Goal: Task Accomplishment & Management: Use online tool/utility

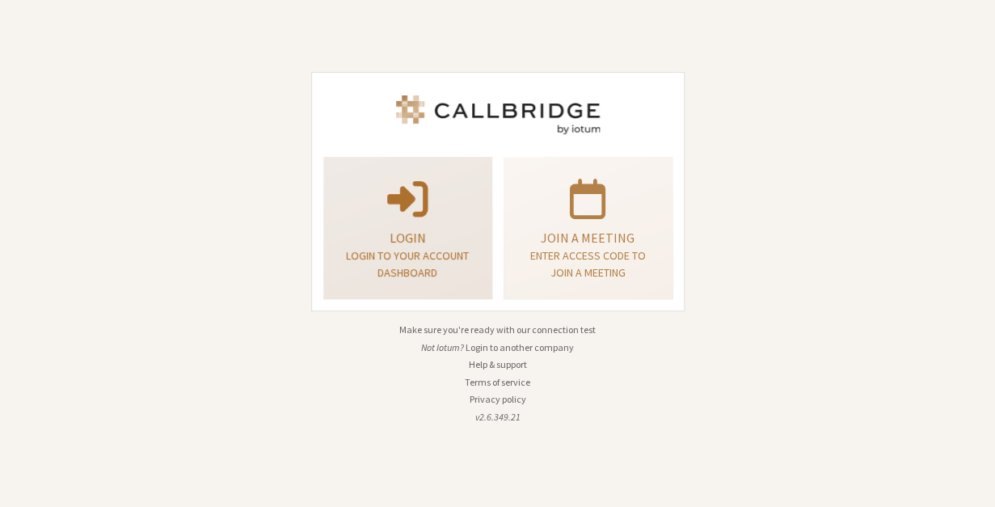
click at [340, 231] on div "Login Login to your account dashboard" at bounding box center [407, 228] width 151 height 130
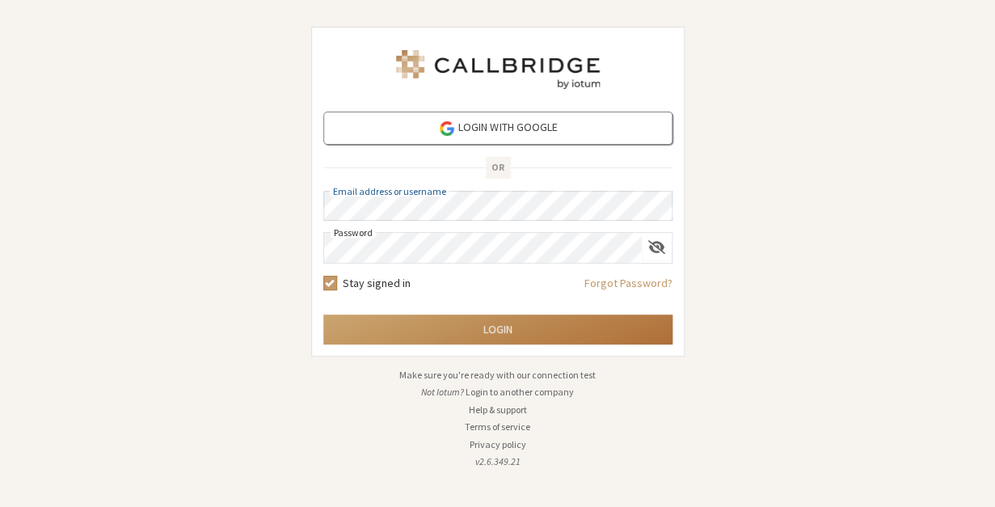
click at [503, 335] on button "Login" at bounding box center [497, 330] width 349 height 30
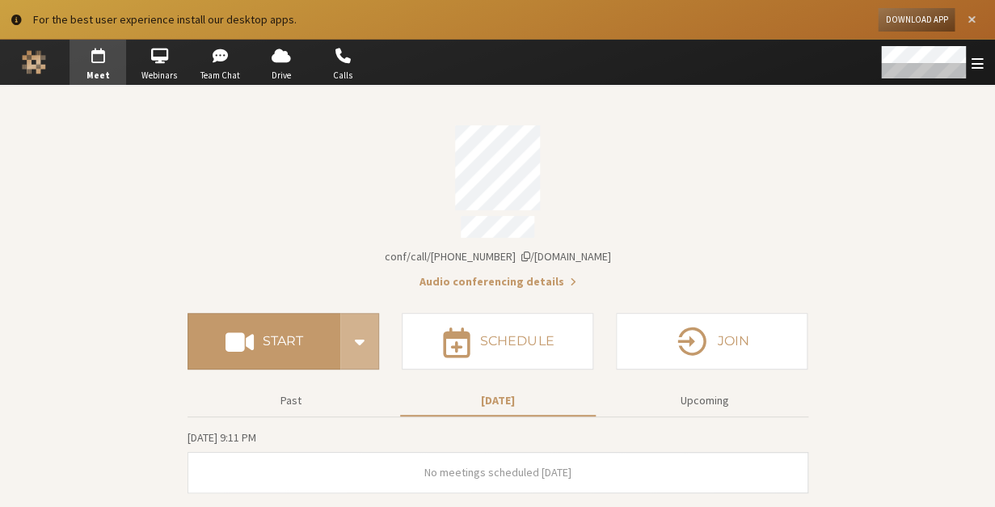
click at [969, 21] on span "Close alert" at bounding box center [972, 20] width 8 height 12
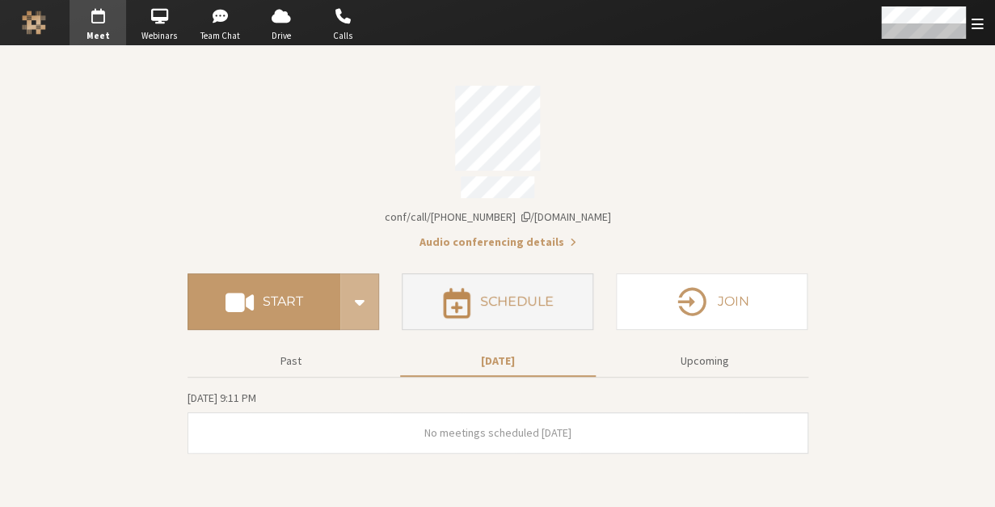
click at [568, 301] on button "Schedule" at bounding box center [498, 301] width 192 height 57
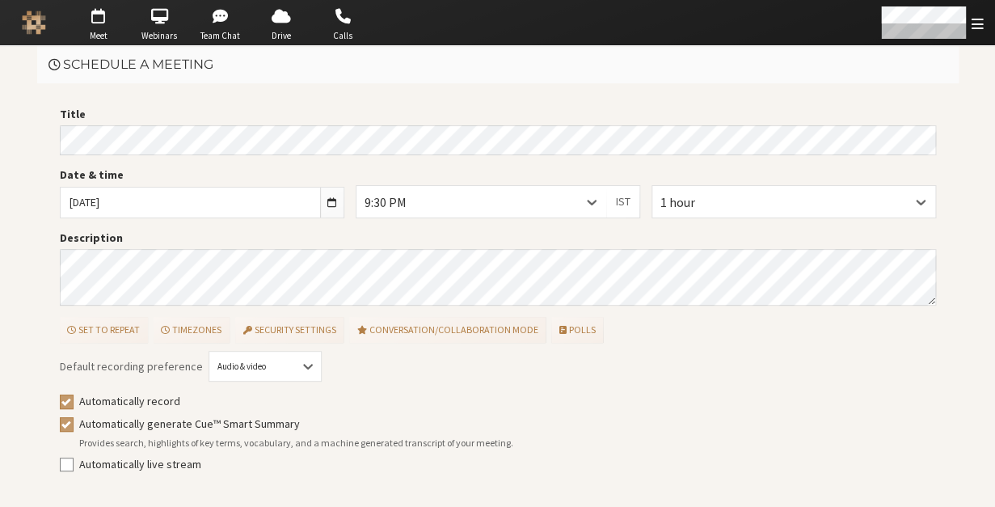
scroll to position [47, 0]
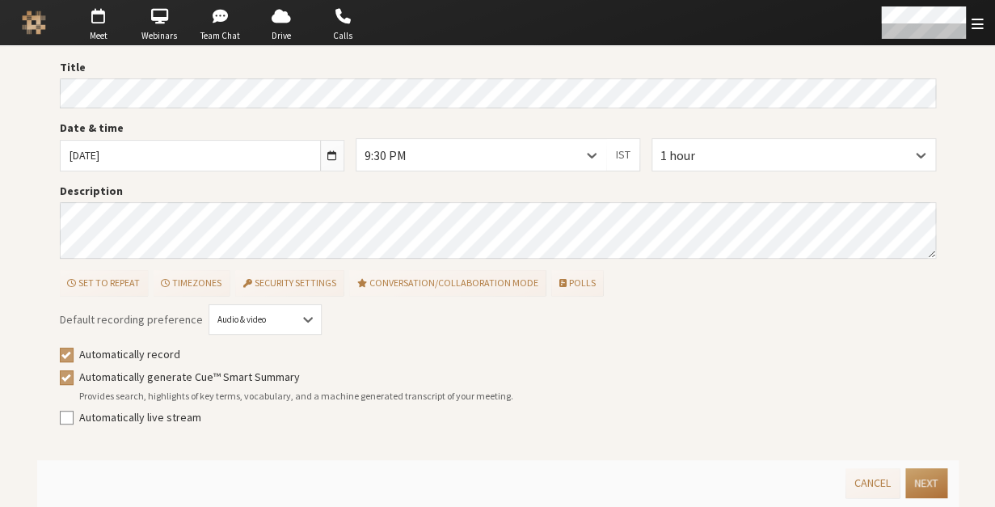
click at [914, 488] on button "Next" at bounding box center [926, 483] width 41 height 30
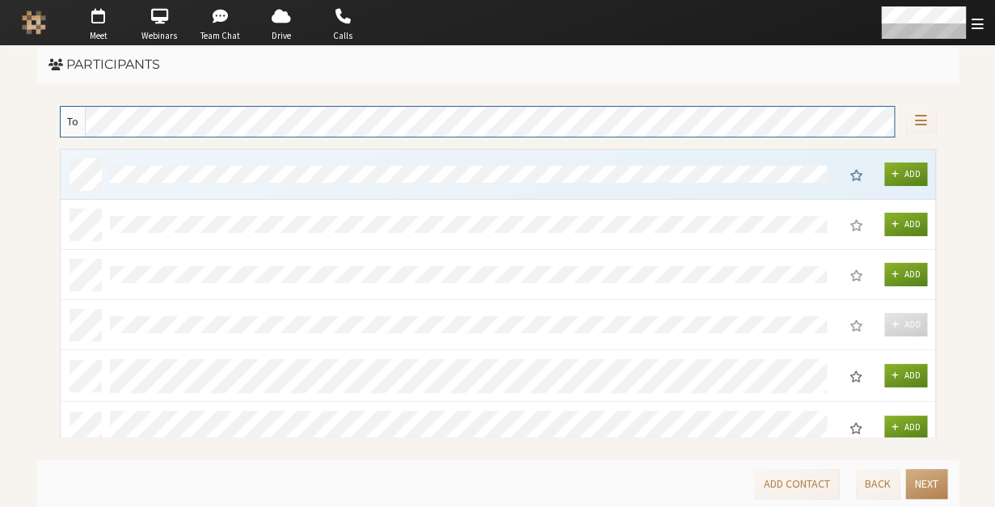
scroll to position [287, 875]
click at [877, 487] on button "Back" at bounding box center [878, 484] width 44 height 30
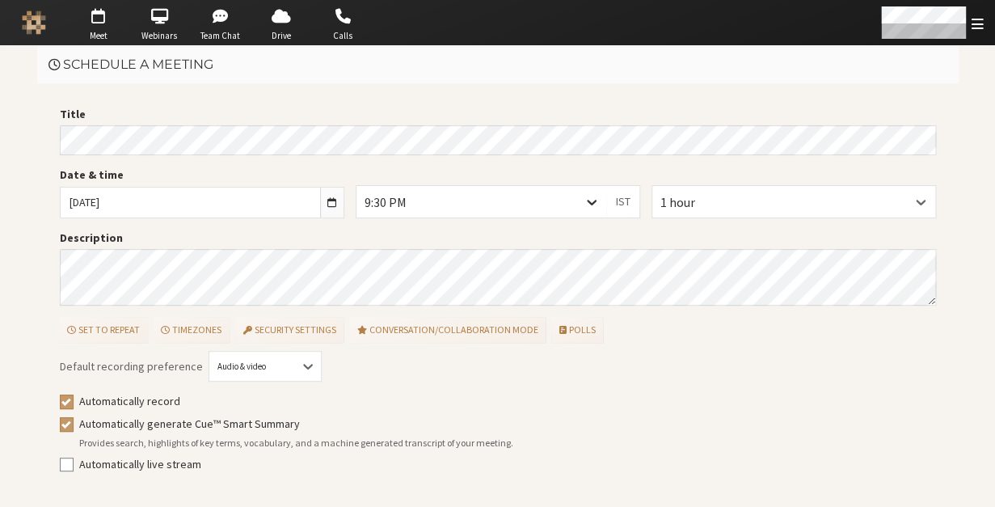
click at [591, 205] on icon at bounding box center [592, 202] width 16 height 16
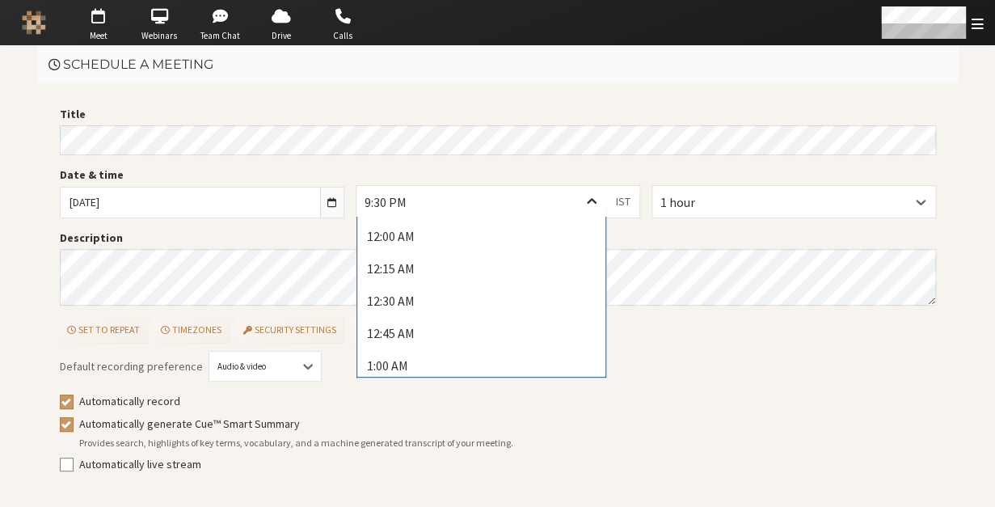
scroll to position [2668, 0]
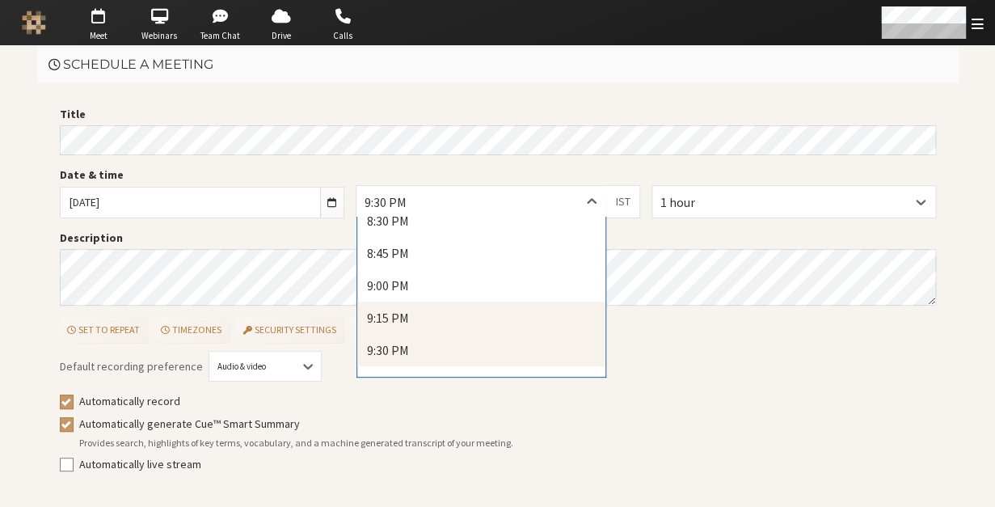
click at [549, 315] on div "9:15 PM" at bounding box center [481, 318] width 249 height 32
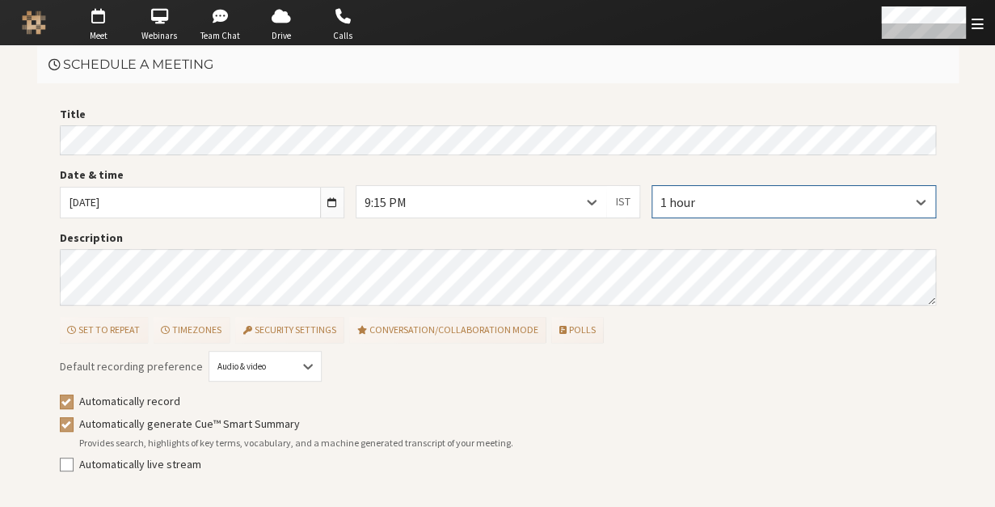
click at [871, 199] on div "1 hour" at bounding box center [794, 201] width 283 height 31
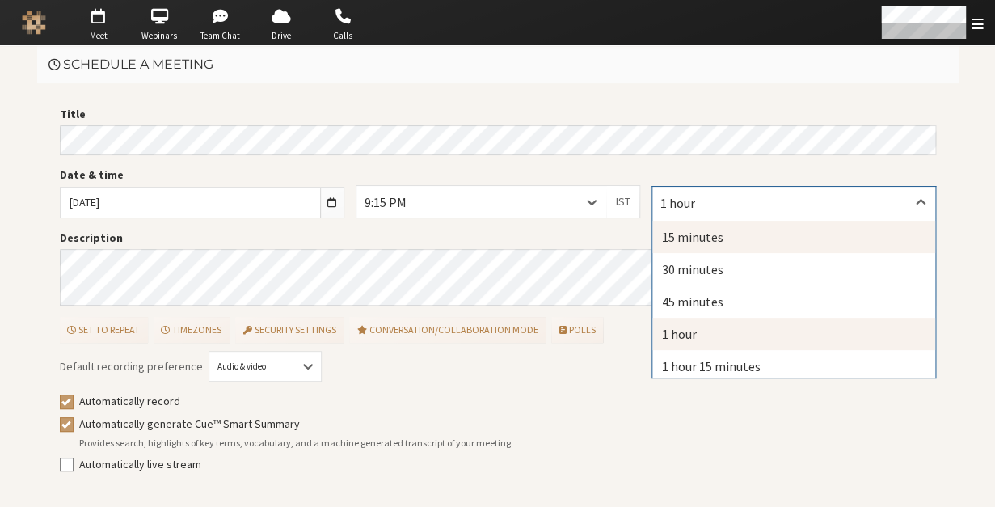
click at [835, 228] on div "15 minutes" at bounding box center [794, 237] width 283 height 32
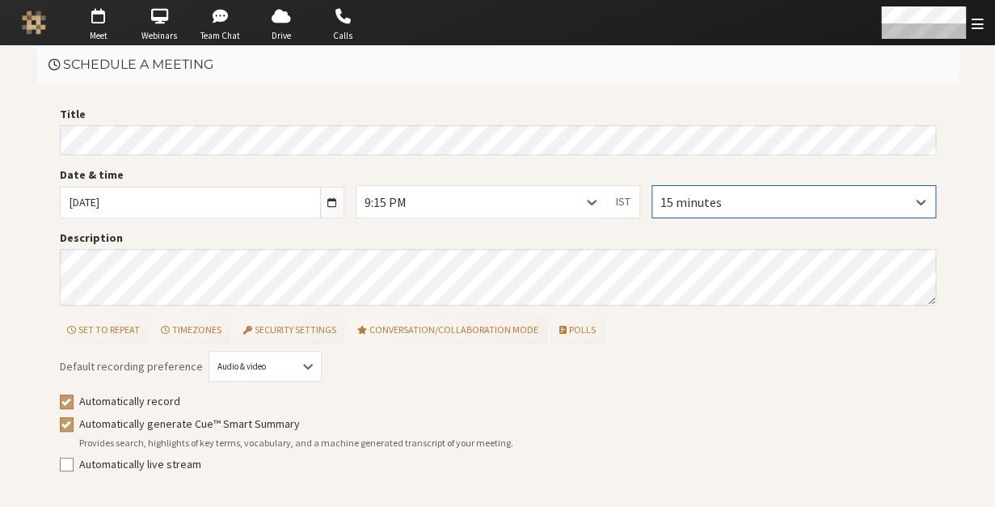
scroll to position [47, 0]
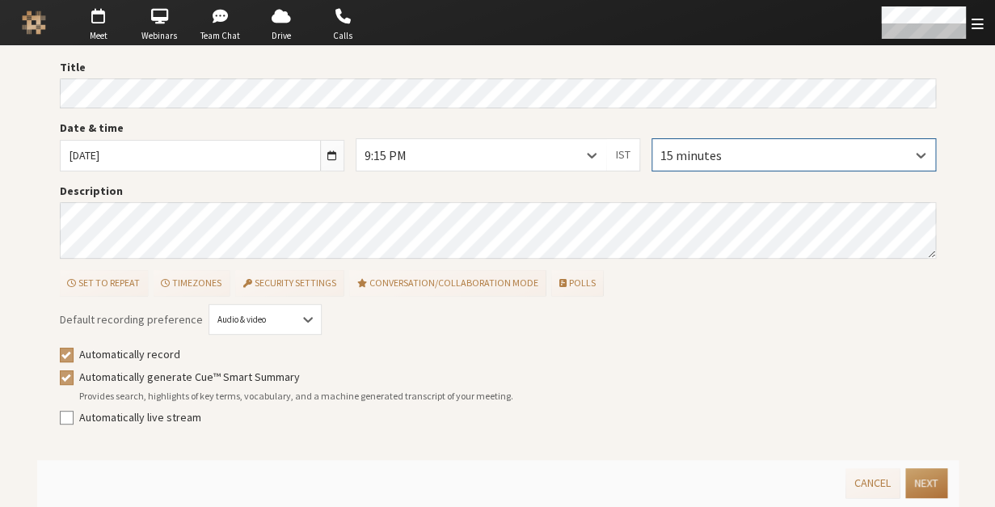
click at [910, 483] on button "Next" at bounding box center [926, 483] width 41 height 30
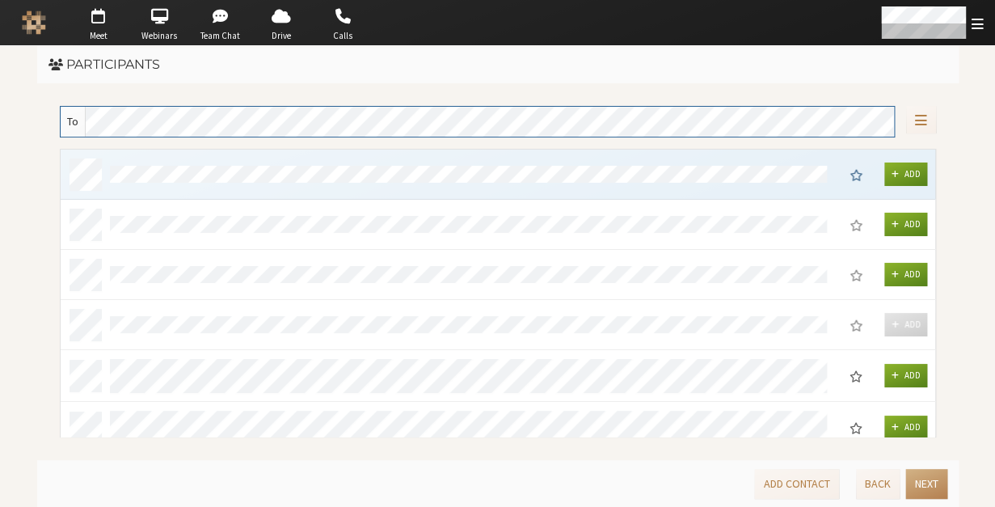
scroll to position [287, 875]
click at [910, 483] on button "Next" at bounding box center [926, 484] width 41 height 30
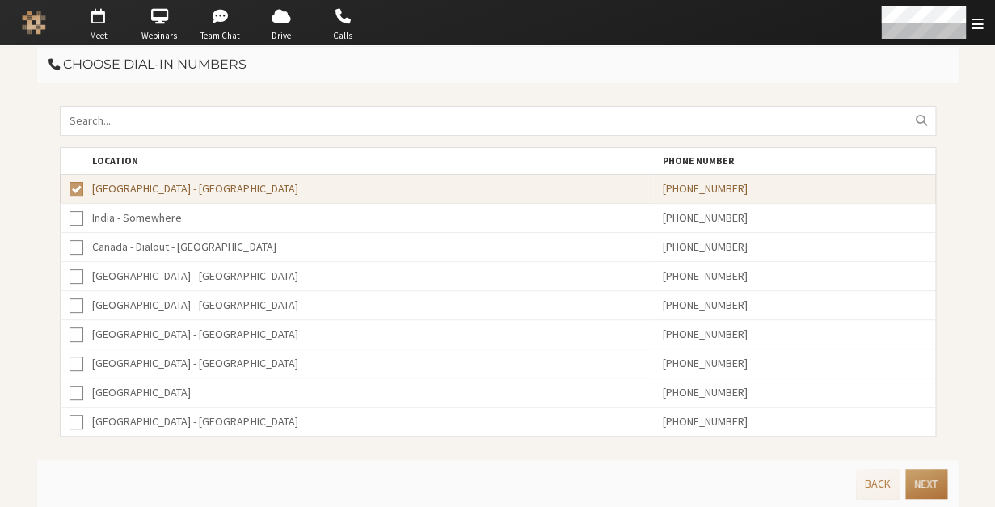
click at [910, 483] on button "Next" at bounding box center [926, 484] width 41 height 30
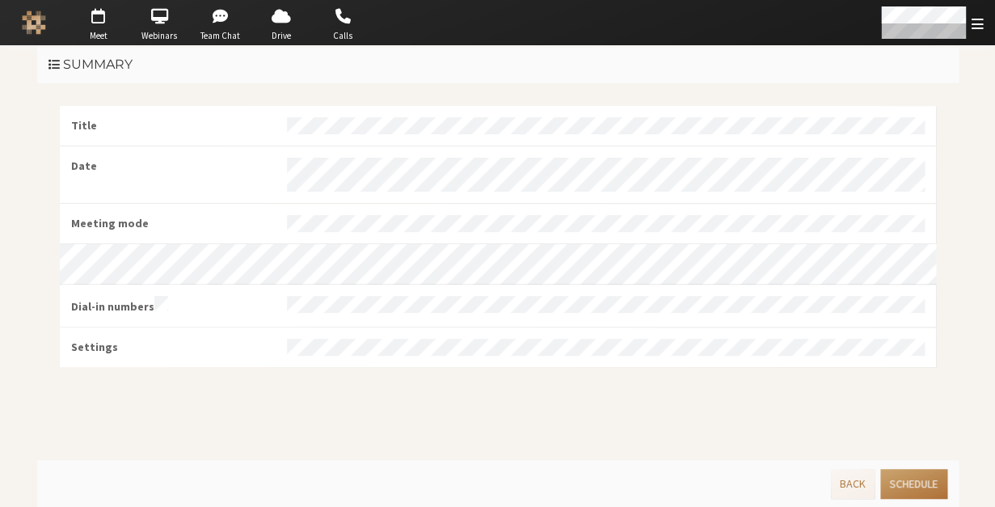
click at [910, 483] on button "Schedule" at bounding box center [914, 484] width 66 height 30
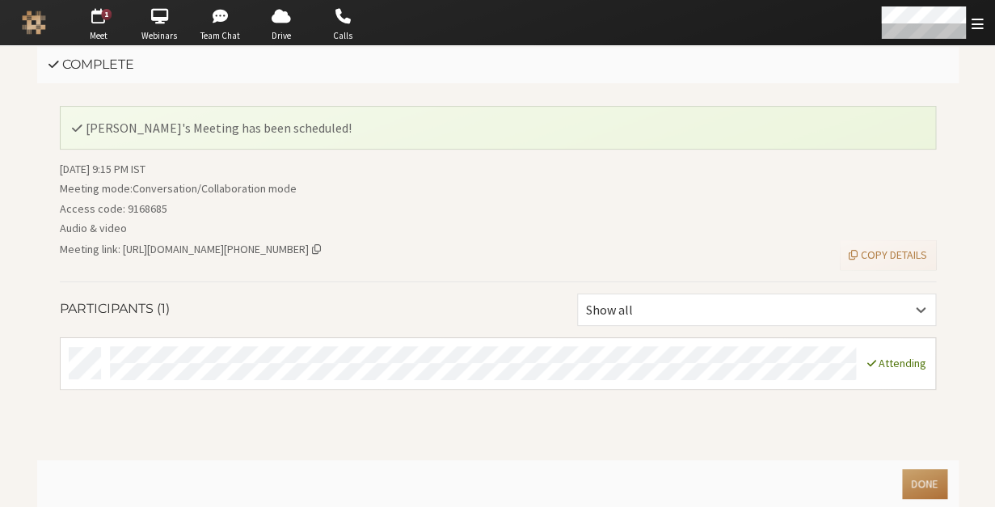
click at [910, 483] on button "Done" at bounding box center [924, 484] width 44 height 30
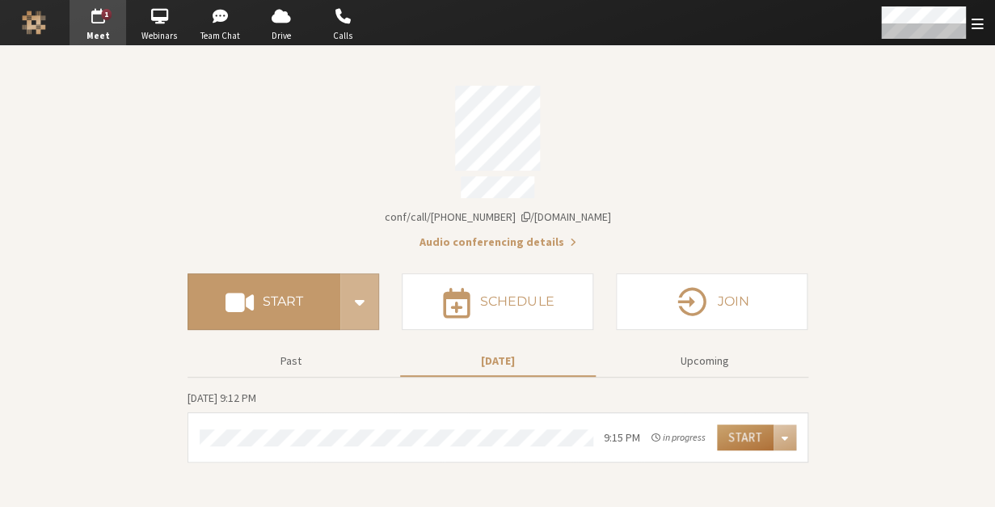
click at [750, 436] on button "Start" at bounding box center [745, 438] width 57 height 26
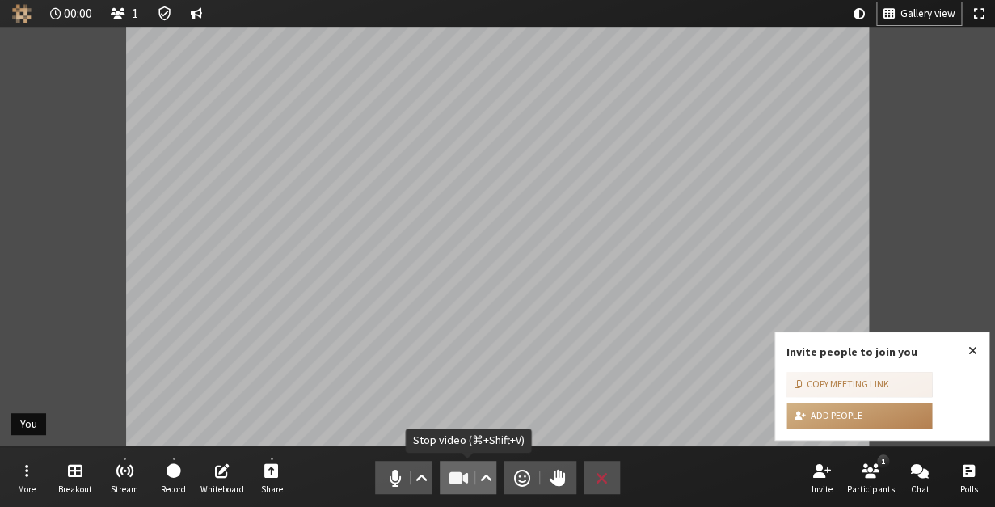
click at [463, 464] on button "Video" at bounding box center [468, 477] width 57 height 33
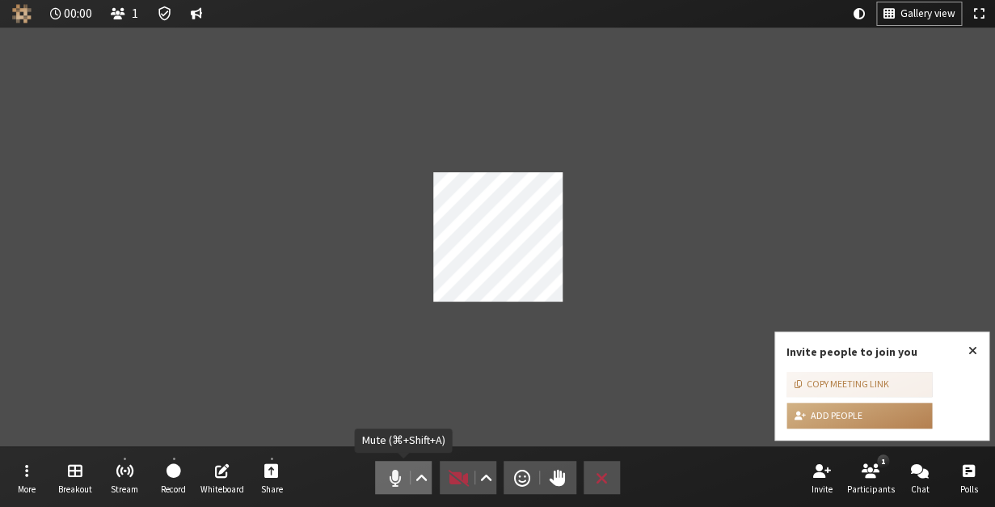
click at [399, 475] on span "Mute (⌘+Shift+A)" at bounding box center [394, 478] width 23 height 23
click at [969, 349] on span "Close popover" at bounding box center [973, 350] width 9 height 13
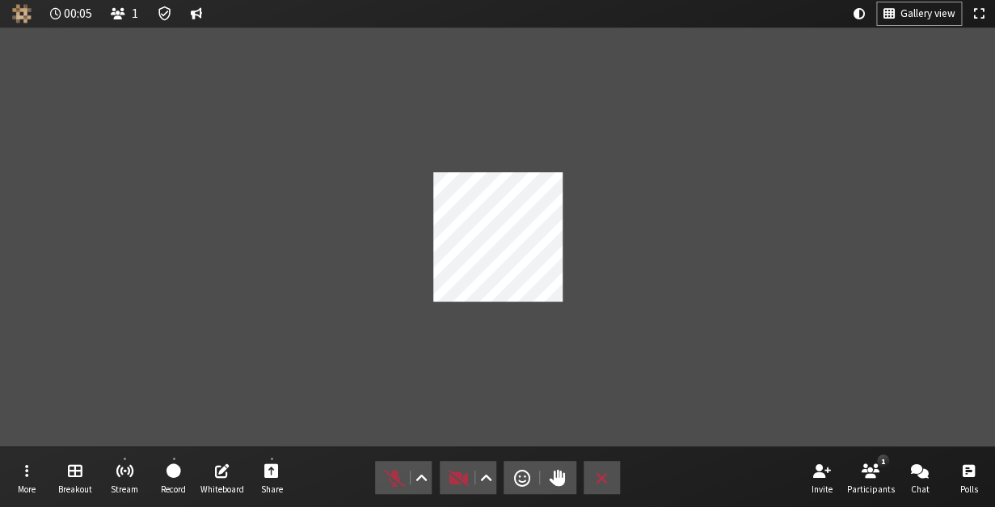
click at [923, 268] on div "Participant" at bounding box center [497, 236] width 995 height 419
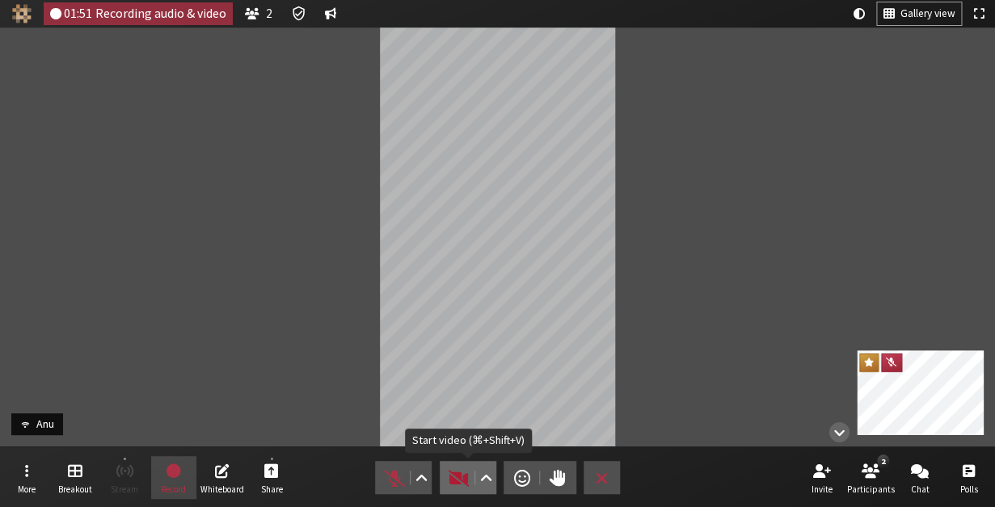
click at [450, 479] on span "Start video (⌘+Shift+V)" at bounding box center [458, 478] width 23 height 23
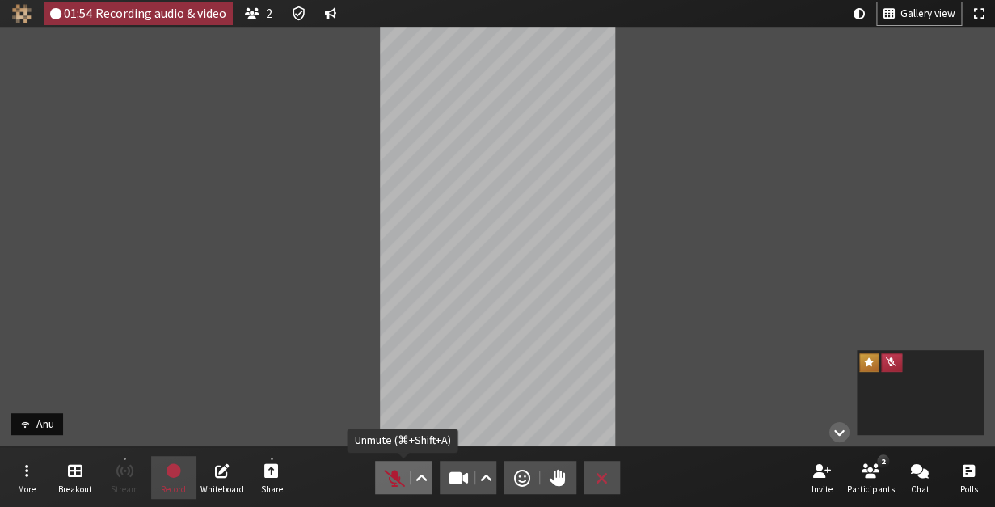
click at [388, 479] on span "Unmute (⌘+Shift+A)" at bounding box center [394, 478] width 23 height 23
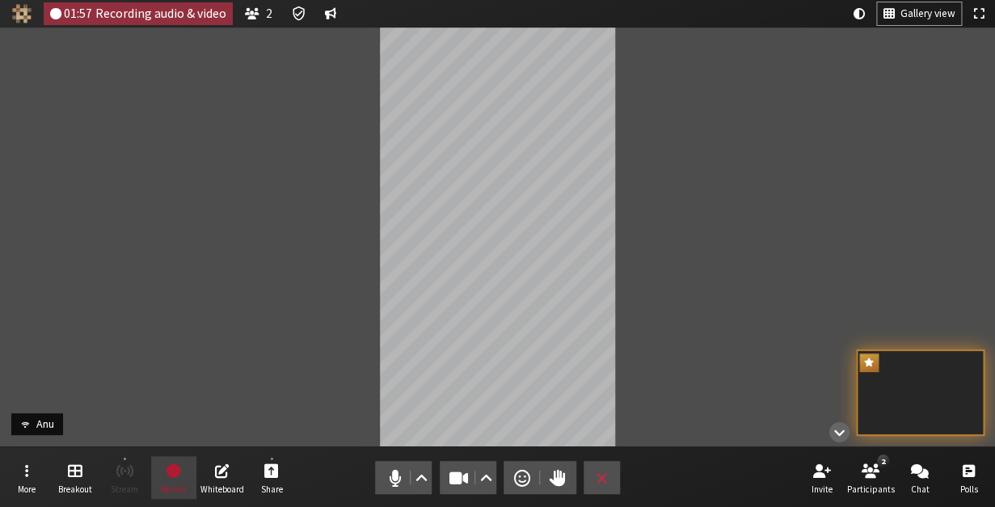
click at [177, 484] on span "Record" at bounding box center [173, 489] width 25 height 10
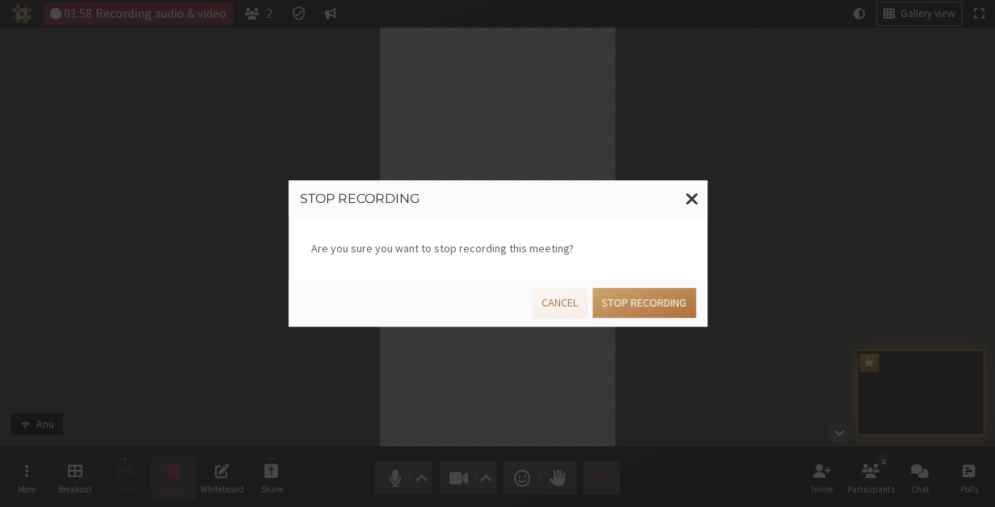
click at [642, 312] on button "Stop recording" at bounding box center [644, 303] width 103 height 30
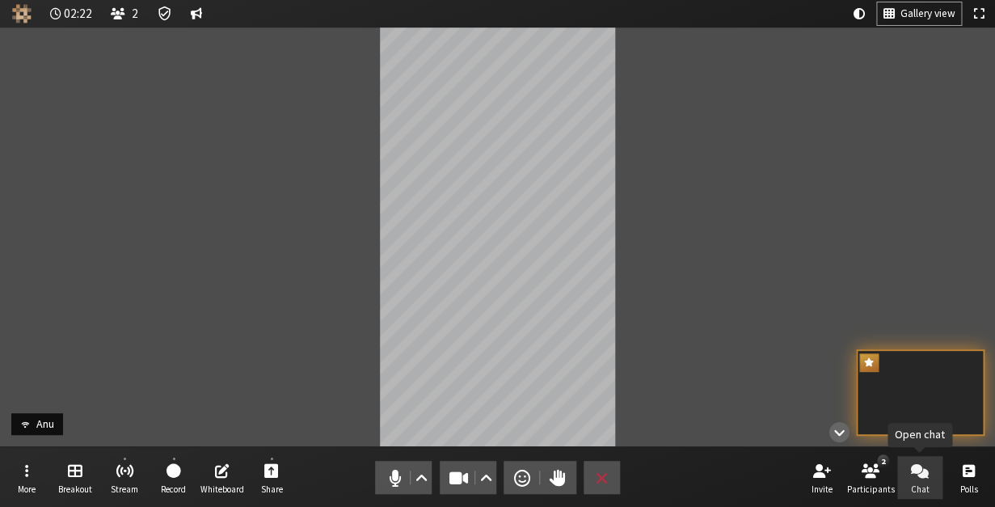
click at [940, 486] on button "Chat" at bounding box center [920, 478] width 45 height 44
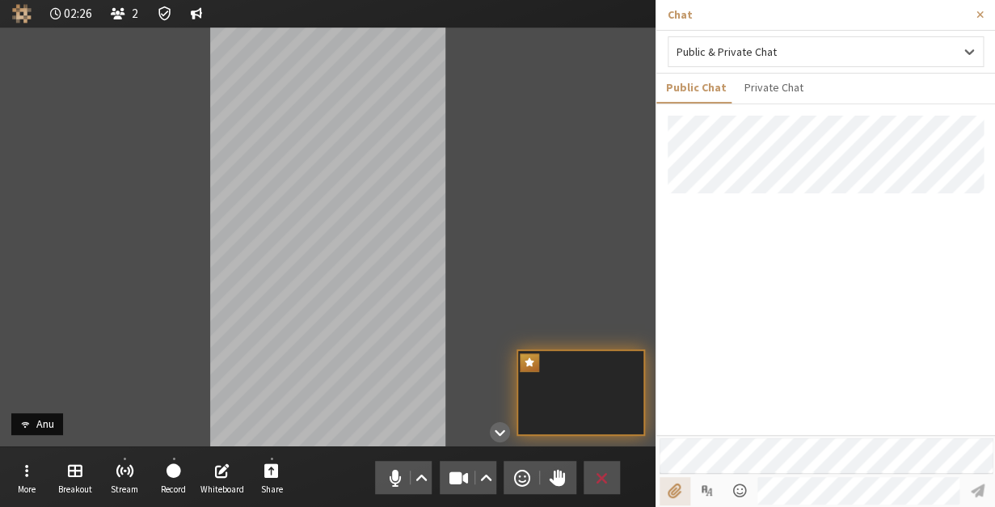
click at [661, 497] on input "File picker" at bounding box center [675, 490] width 30 height 27
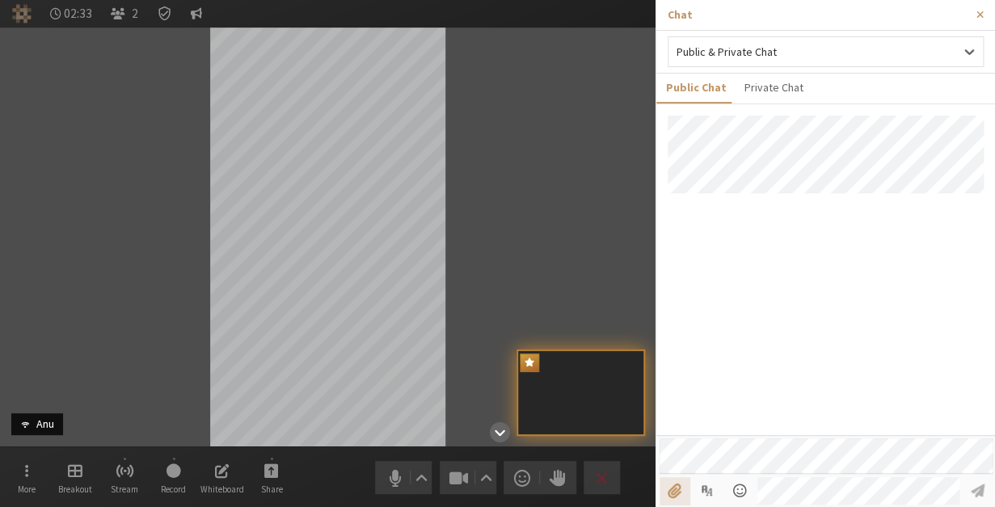
type input "C:\fakepath\Screenshot 2025-07-15 at 4.57.49 PM.png"
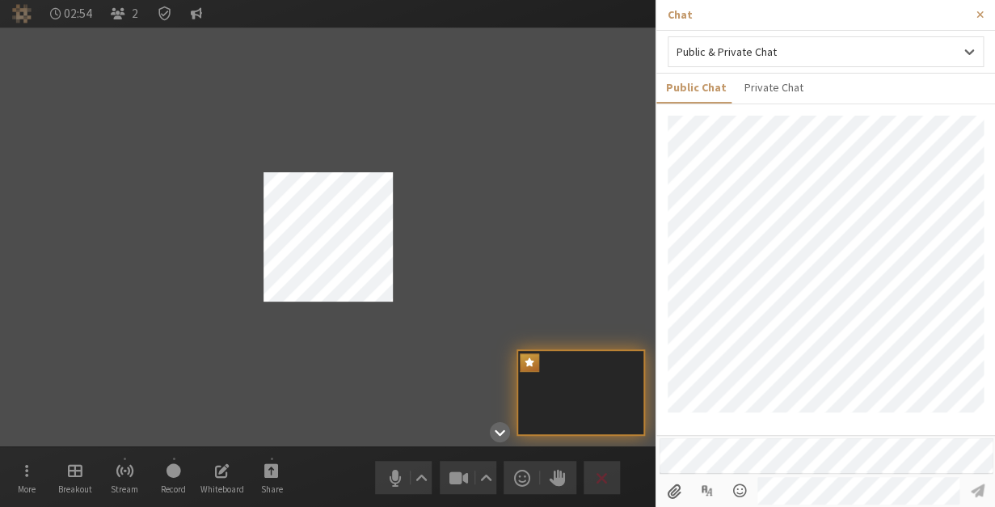
scroll to position [43, 0]
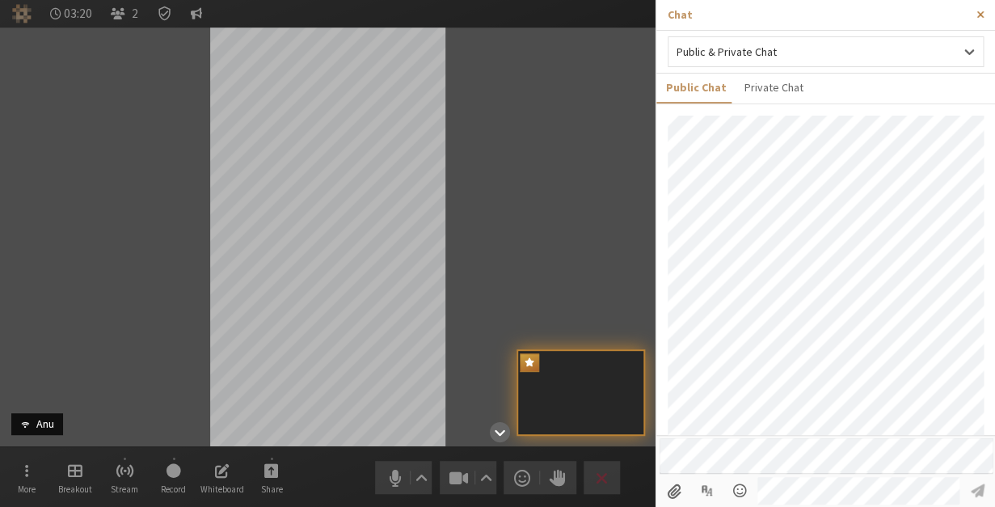
click at [982, 21] on button "Close sidebar" at bounding box center [980, 15] width 30 height 30
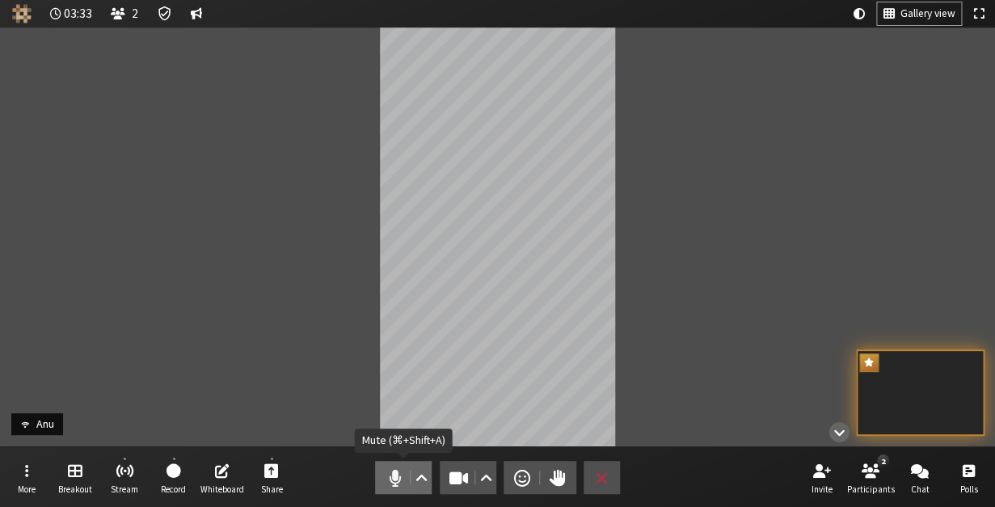
click at [395, 492] on button "Audio" at bounding box center [403, 477] width 57 height 33
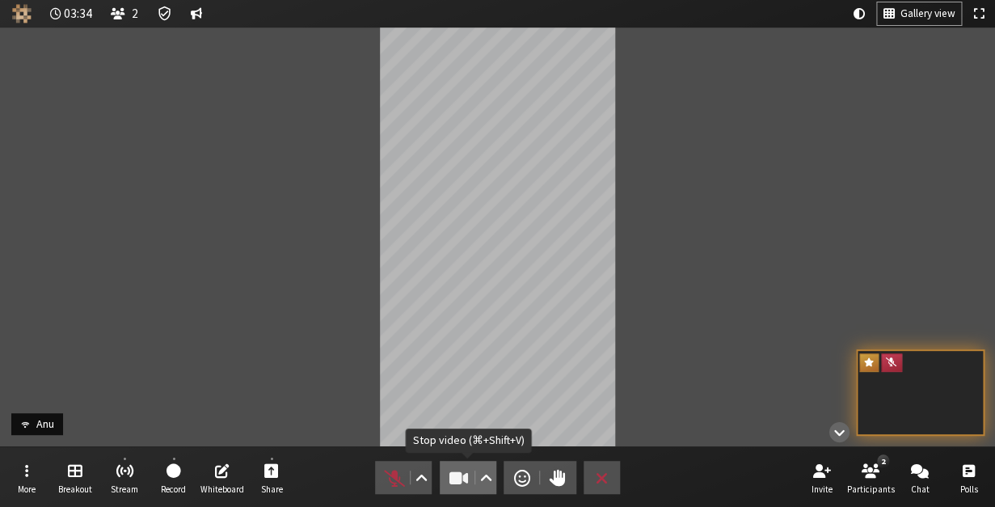
click at [454, 487] on span "Stop video (⌘+Shift+V)" at bounding box center [458, 478] width 23 height 23
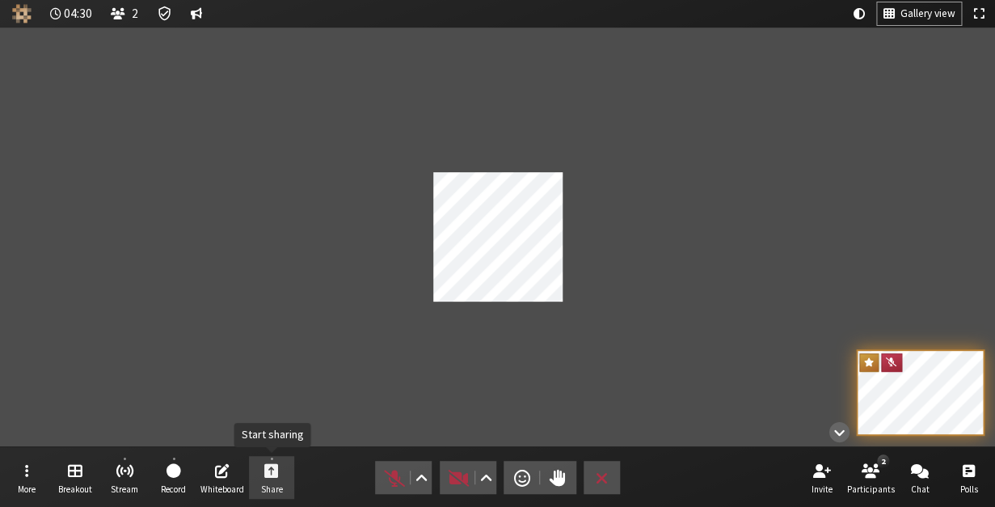
click at [283, 459] on button "Share" at bounding box center [271, 478] width 45 height 44
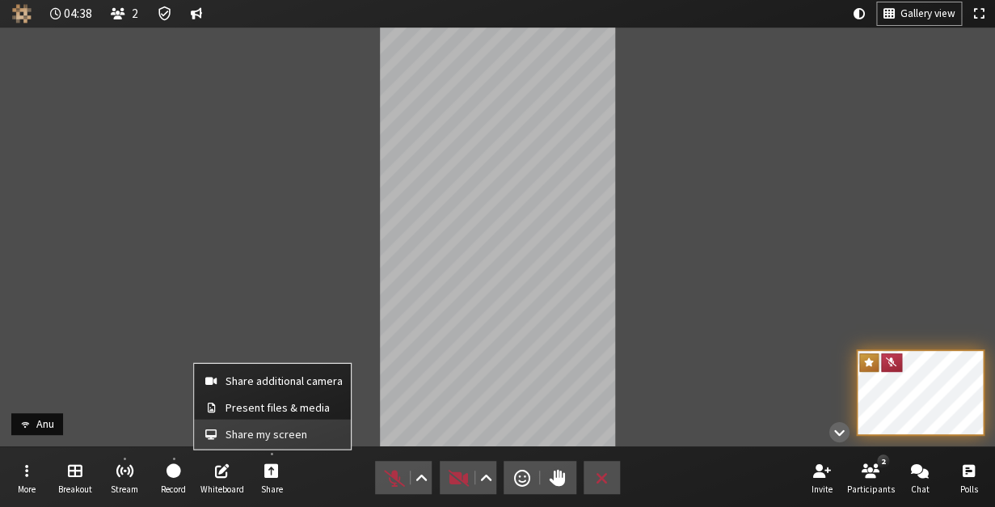
click at [240, 441] on button "Share my screen" at bounding box center [272, 434] width 157 height 29
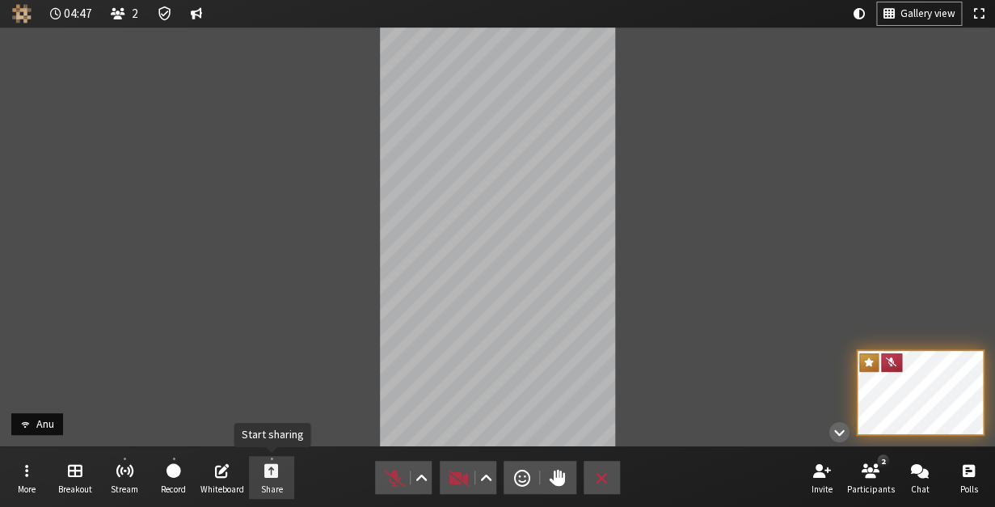
click at [265, 478] on span "Start sharing" at bounding box center [271, 470] width 15 height 19
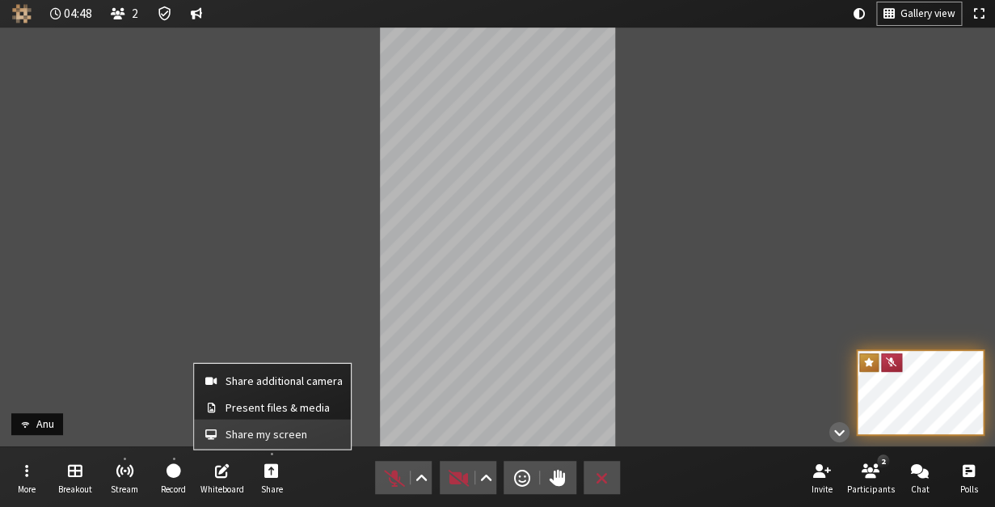
click at [263, 437] on span "Share my screen" at bounding box center [284, 434] width 117 height 12
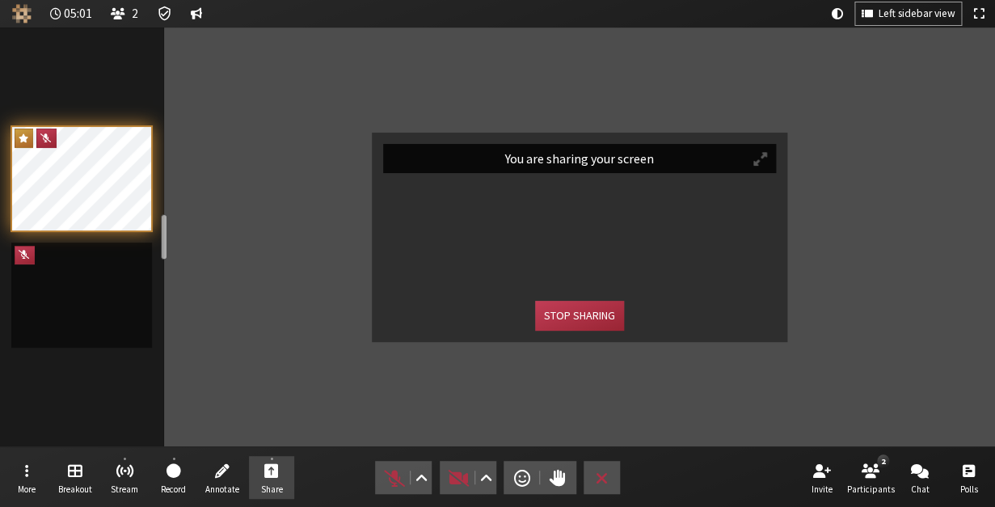
click at [752, 167] on button "Participant" at bounding box center [761, 159] width 30 height 28
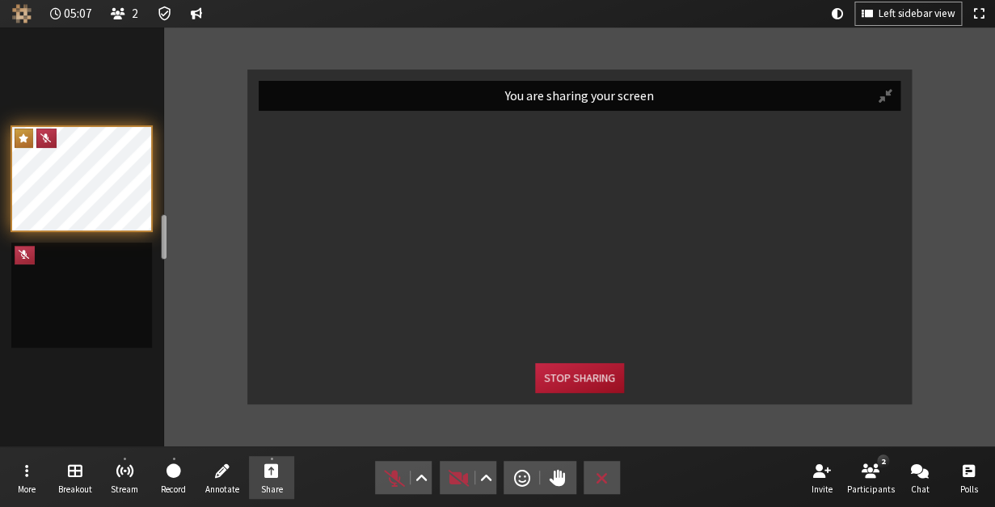
click at [565, 388] on button "Stop sharing" at bounding box center [579, 378] width 89 height 30
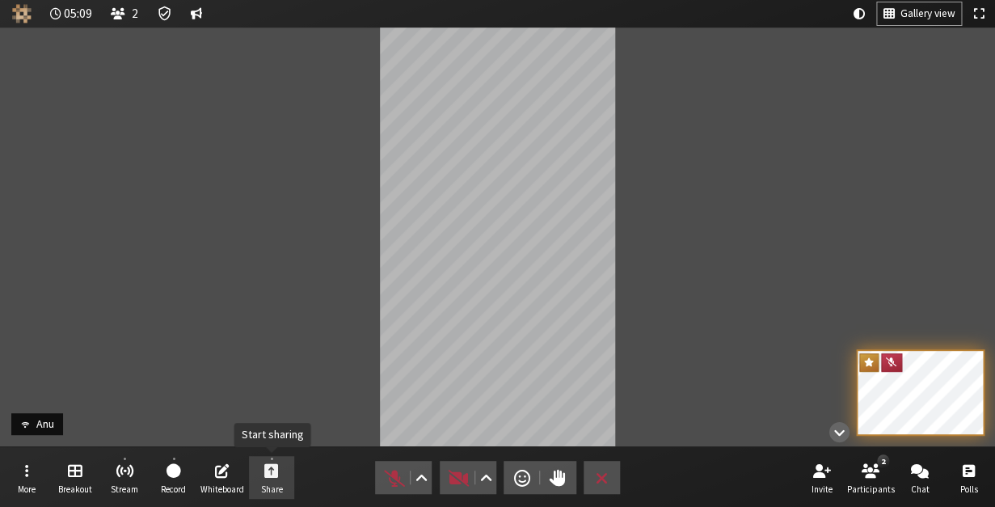
click at [264, 487] on span "Share" at bounding box center [271, 489] width 22 height 10
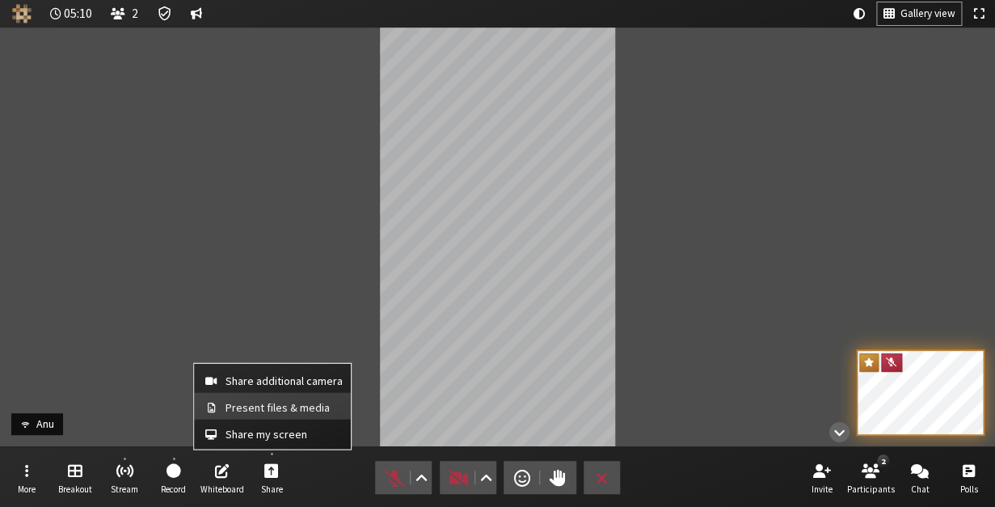
click at [264, 410] on span "Present files & media" at bounding box center [284, 407] width 117 height 12
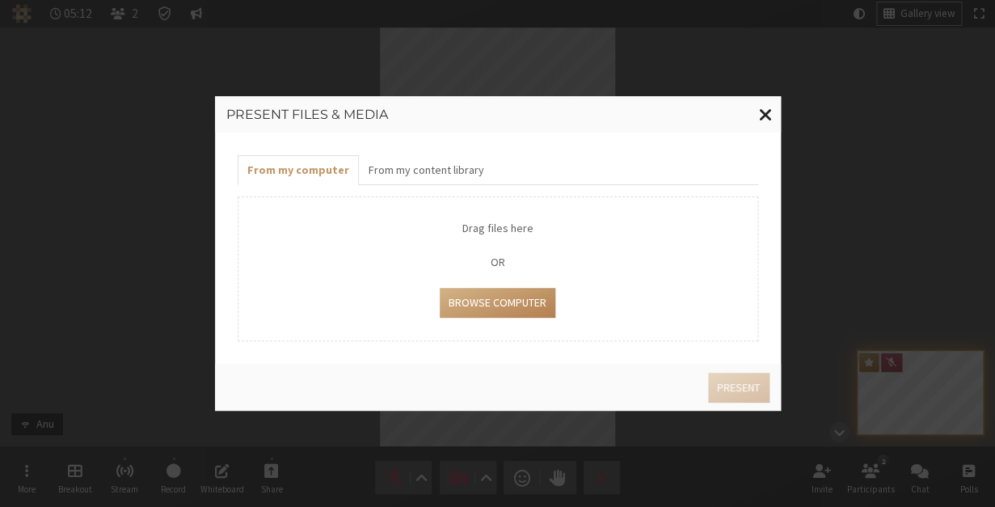
click at [762, 125] on span "Close modal" at bounding box center [765, 114] width 14 height 20
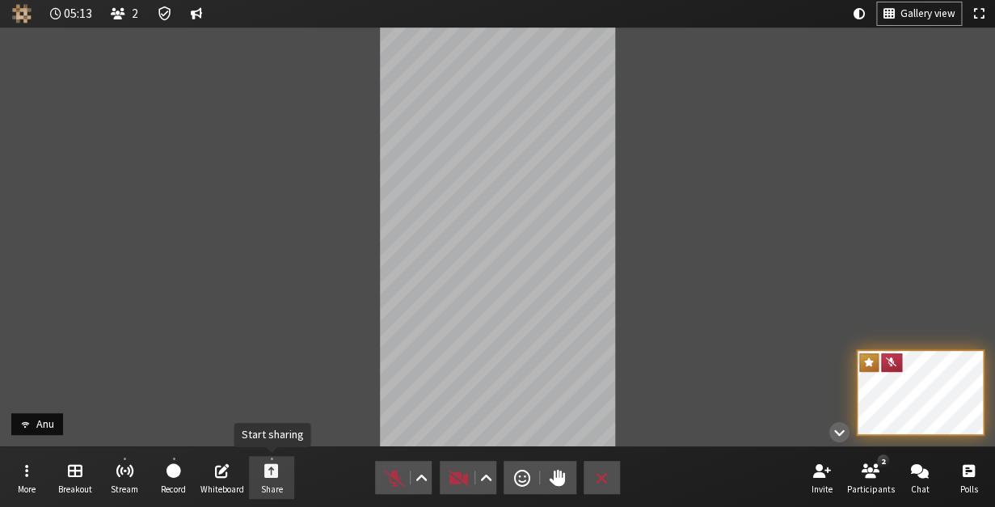
click at [275, 464] on span "Start sharing" at bounding box center [271, 470] width 15 height 19
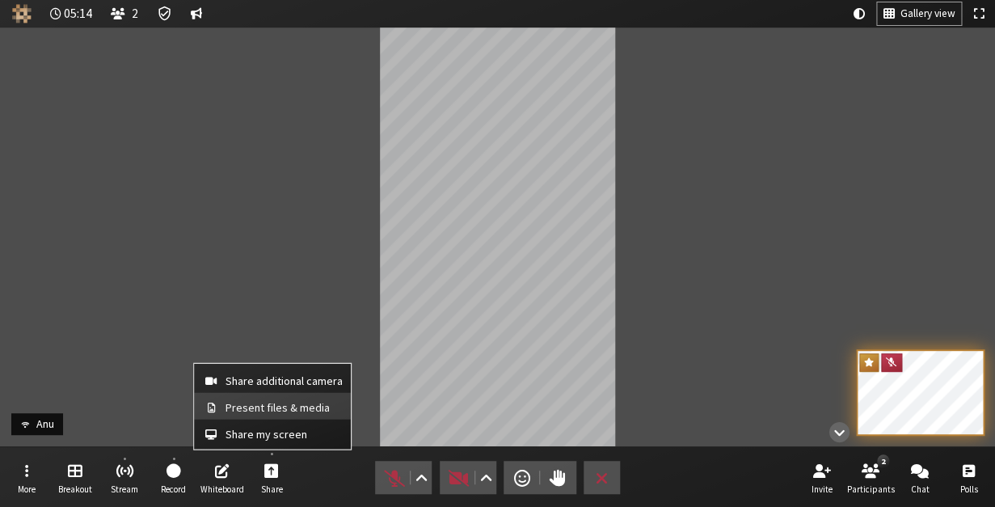
click at [278, 407] on span "Present files & media" at bounding box center [284, 407] width 117 height 12
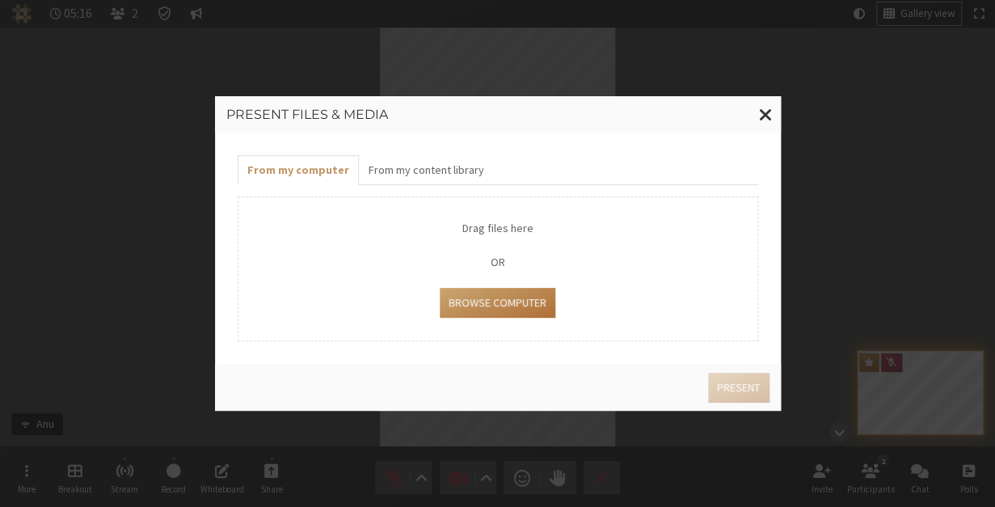
click at [488, 288] on button "Browse Computer" at bounding box center [498, 303] width 116 height 30
type input "C:\fakepath\Screenshot 2025-08-19 at 9.28.48 PM.png"
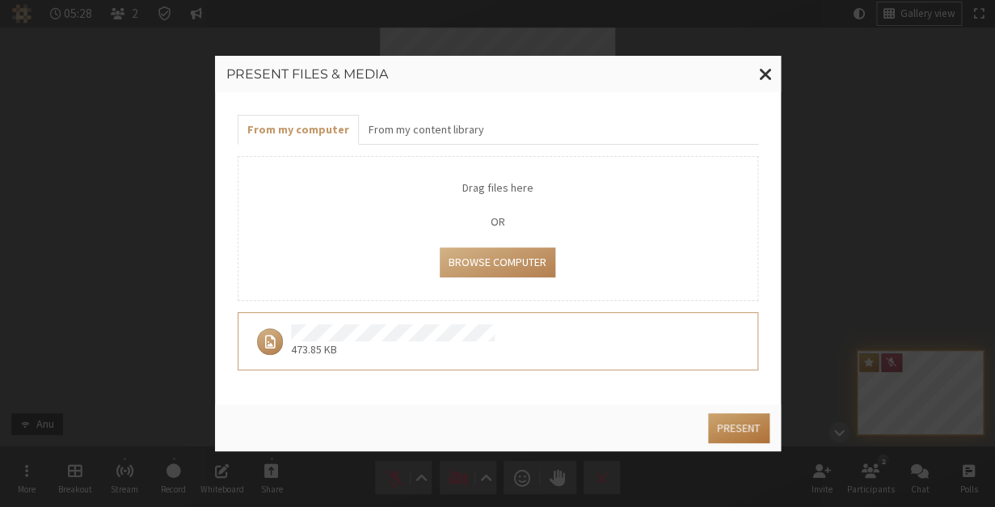
click at [727, 413] on button "Present" at bounding box center [738, 428] width 61 height 30
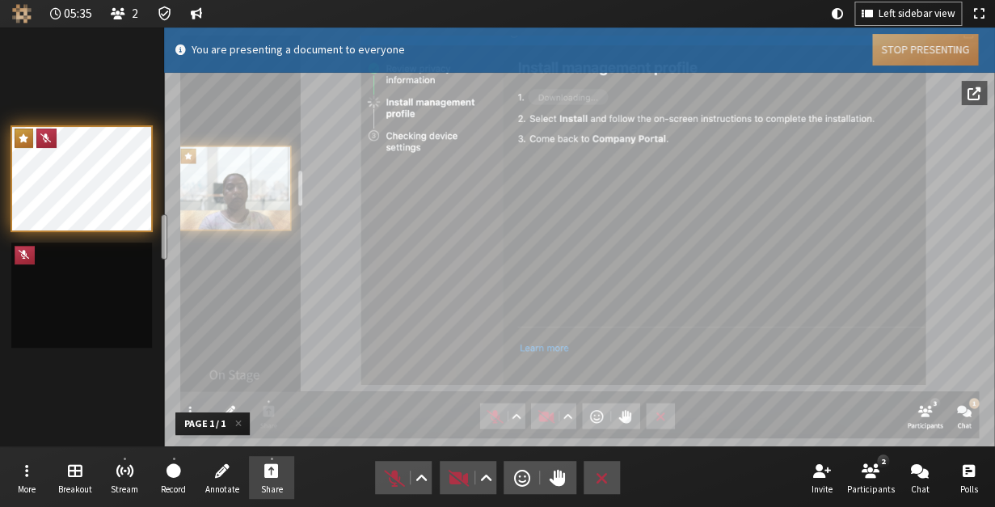
click at [914, 57] on button "Stop Presenting" at bounding box center [925, 50] width 106 height 32
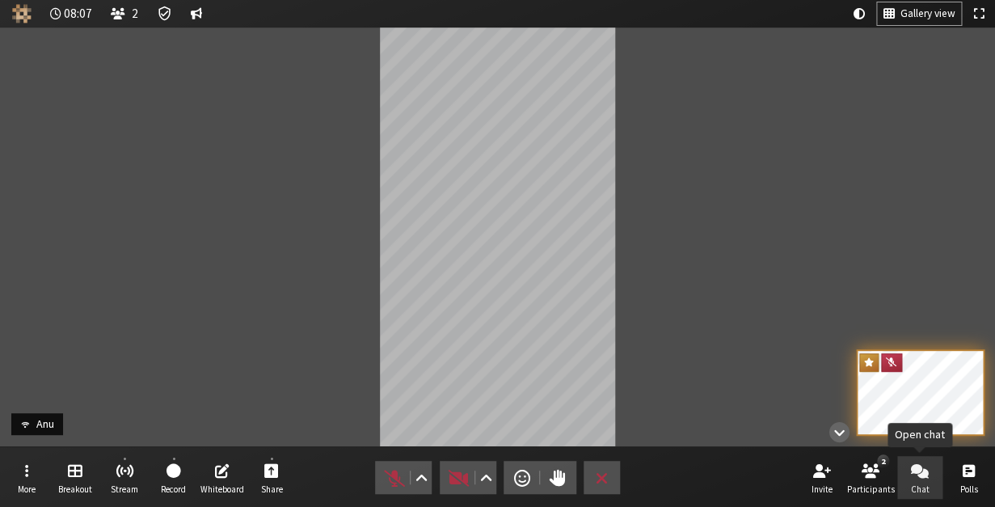
click at [909, 476] on button "Chat" at bounding box center [920, 478] width 45 height 44
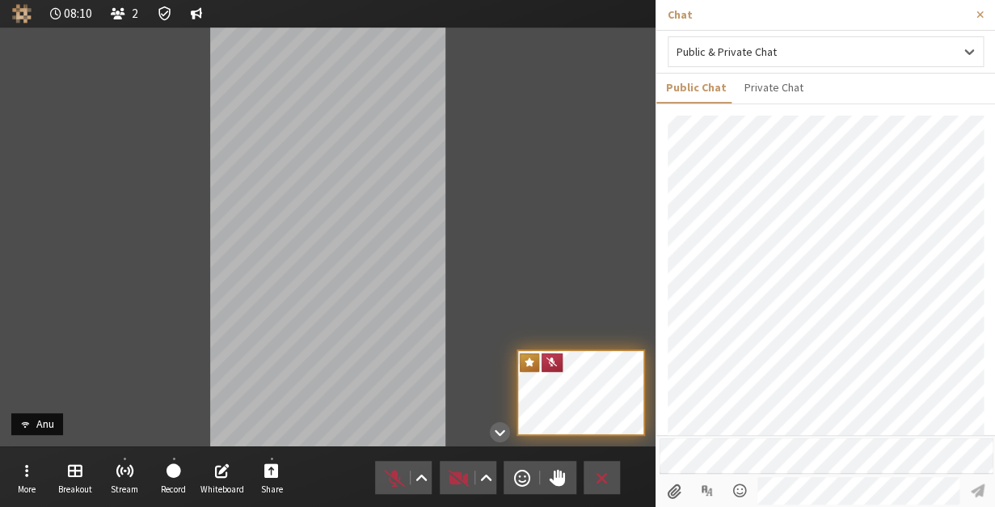
scroll to position [292, 0]
click at [605, 471] on span "End or leave meeting" at bounding box center [602, 478] width 12 height 23
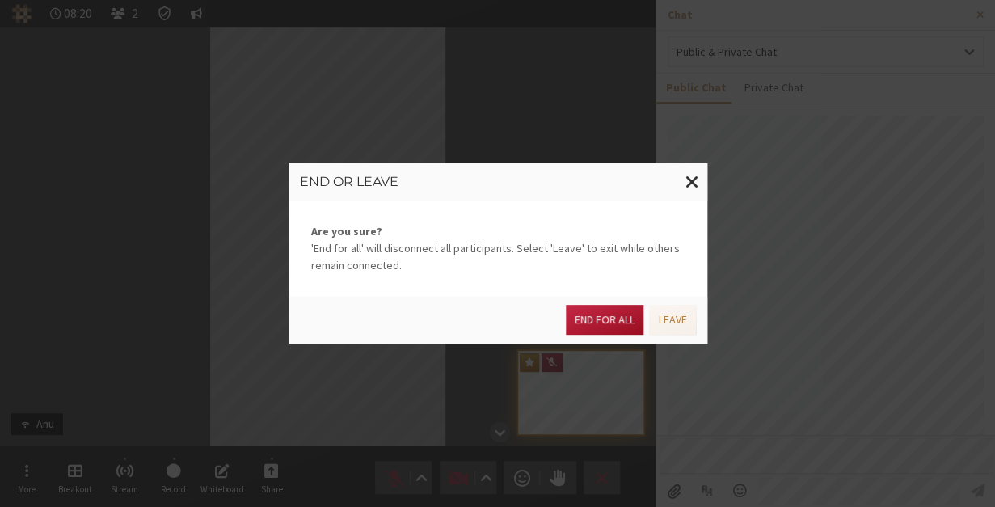
click at [599, 326] on button "End for all" at bounding box center [605, 320] width 78 height 30
